Goal: Task Accomplishment & Management: Manage account settings

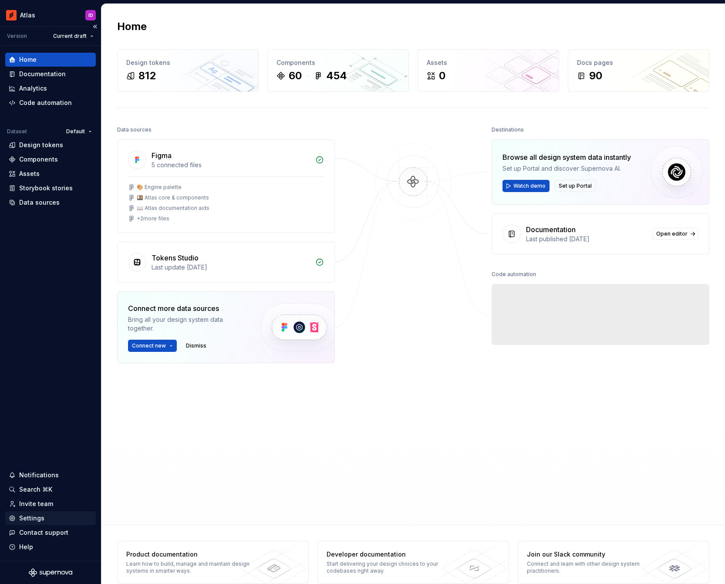
click at [54, 516] on div "Settings" at bounding box center [51, 518] width 84 height 9
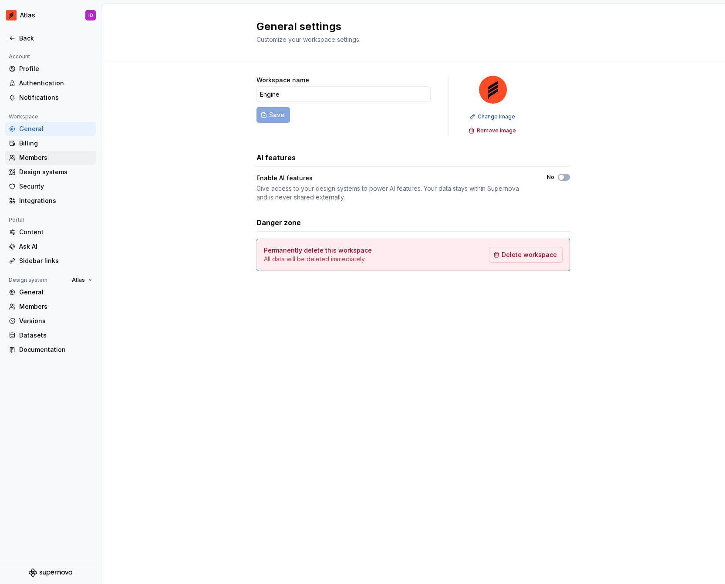
click at [50, 156] on div "Members" at bounding box center [55, 157] width 73 height 9
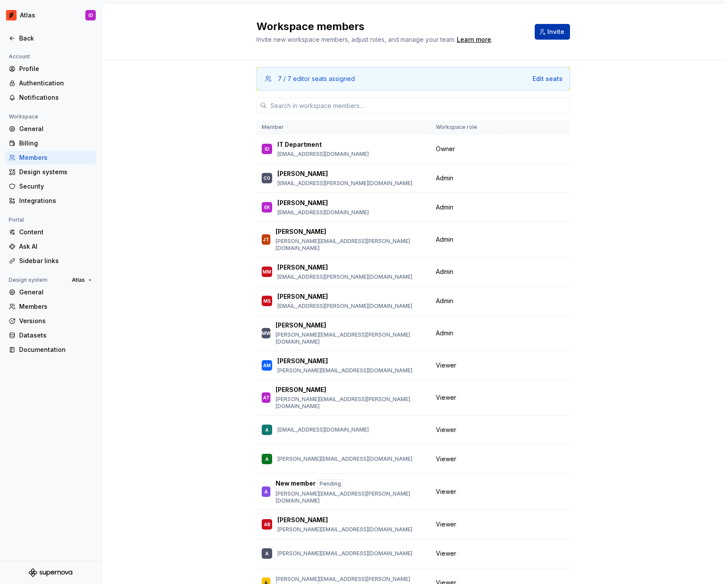
click at [550, 33] on span "Invite" at bounding box center [556, 31] width 17 height 9
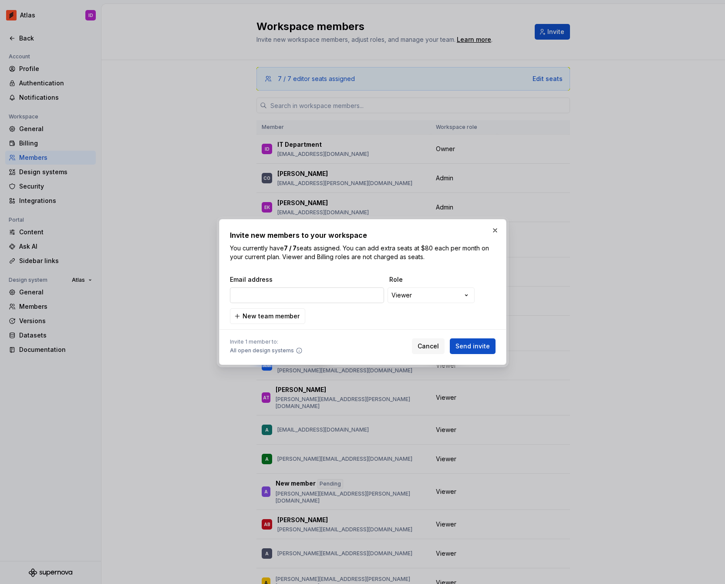
click at [308, 290] on input "email" at bounding box center [307, 295] width 154 height 16
type input "[PERSON_NAME][EMAIL_ADDRESS][PERSON_NAME][DOMAIN_NAME]"
click at [419, 315] on div "**********" at bounding box center [363, 299] width 266 height 49
click at [480, 343] on span "Send invite" at bounding box center [473, 346] width 34 height 9
